Goal: Information Seeking & Learning: Learn about a topic

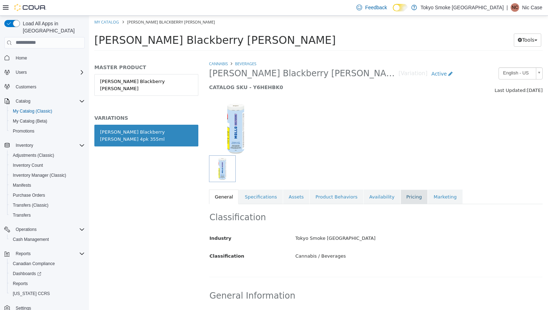
click at [405, 200] on link "Pricing" at bounding box center [413, 196] width 27 height 15
